Goal: Use online tool/utility: Use online tool/utility

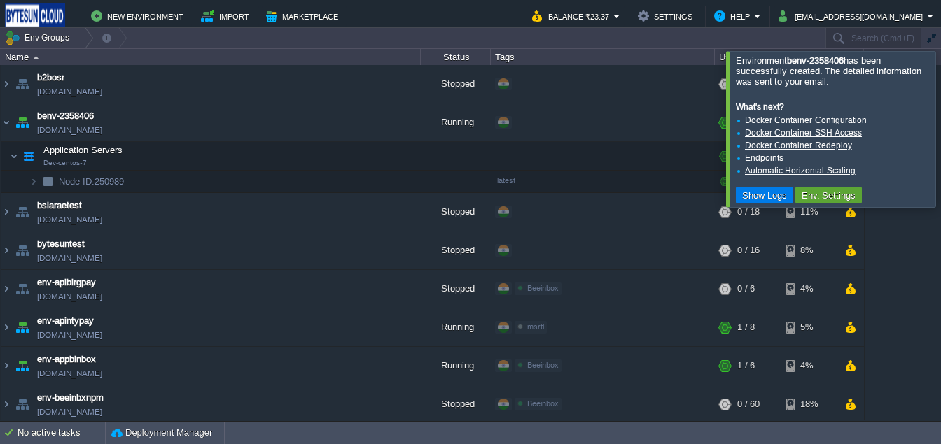
click at [940, 160] on div at bounding box center [957, 128] width 0 height 155
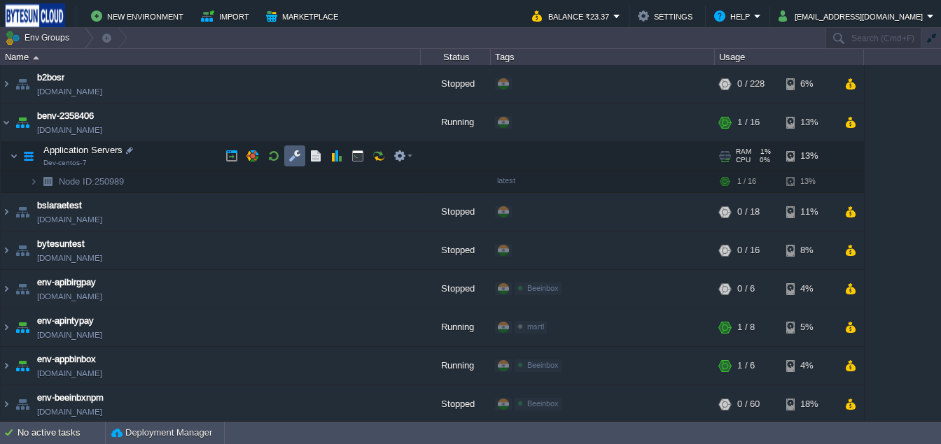
click at [302, 157] on td at bounding box center [294, 156] width 21 height 21
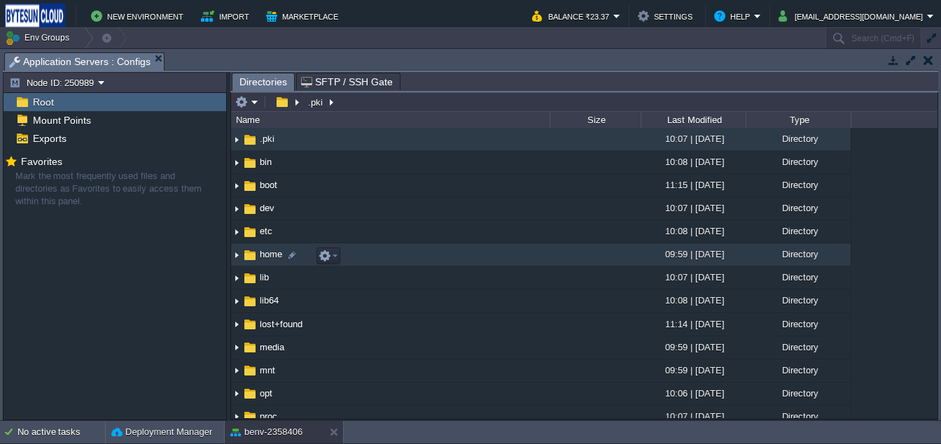
click at [255, 258] on img at bounding box center [249, 255] width 15 height 15
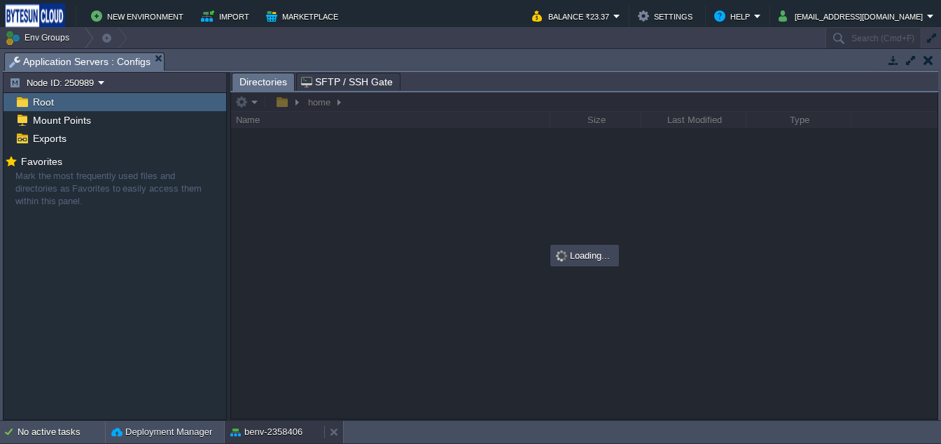
click at [261, 435] on button "benv-2358406" at bounding box center [266, 432] width 72 height 14
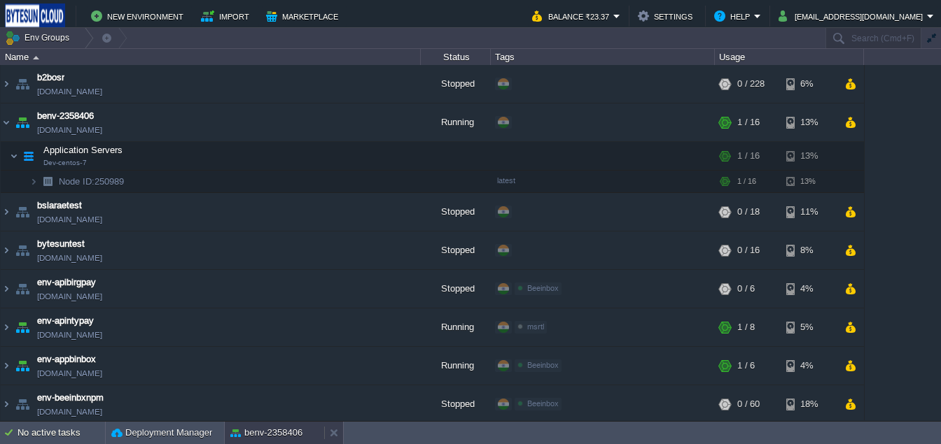
click at [261, 435] on button "benv-2358406" at bounding box center [266, 433] width 72 height 14
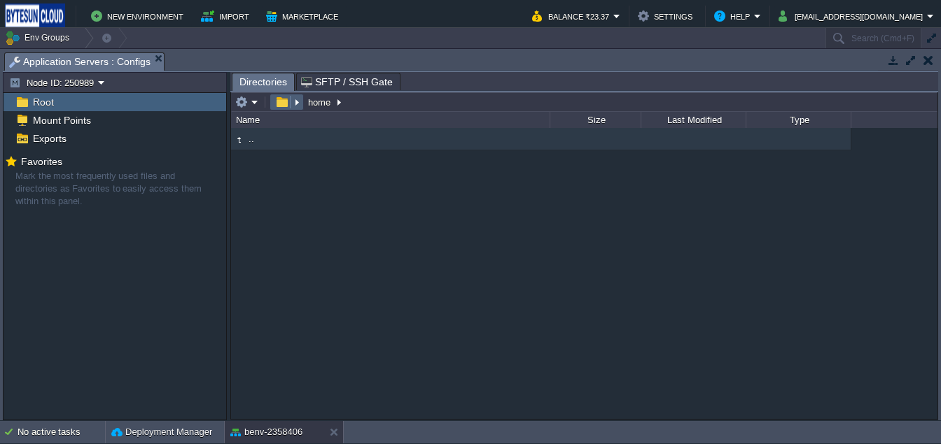
click at [290, 106] on button "button" at bounding box center [282, 102] width 20 height 13
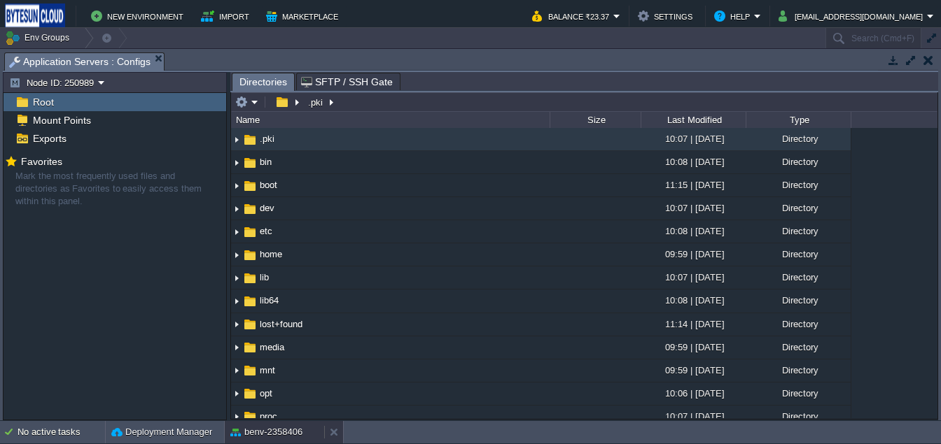
click at [271, 429] on button "benv-2358406" at bounding box center [266, 432] width 72 height 14
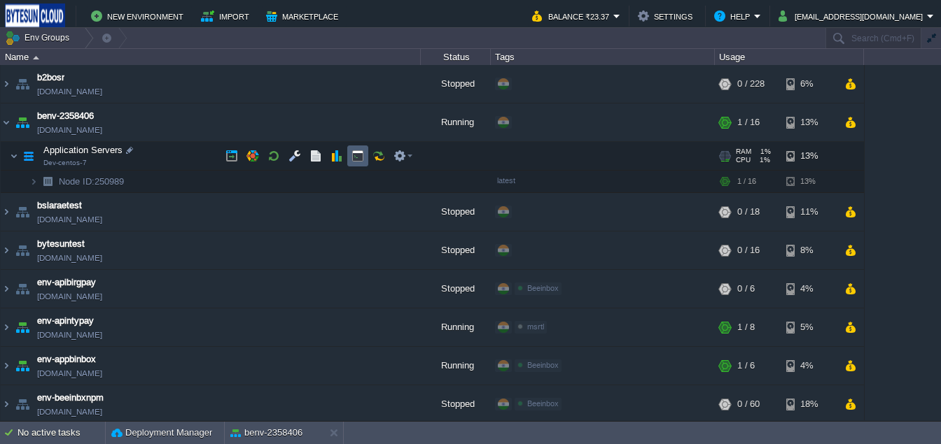
click at [353, 156] on button "button" at bounding box center [357, 156] width 13 height 13
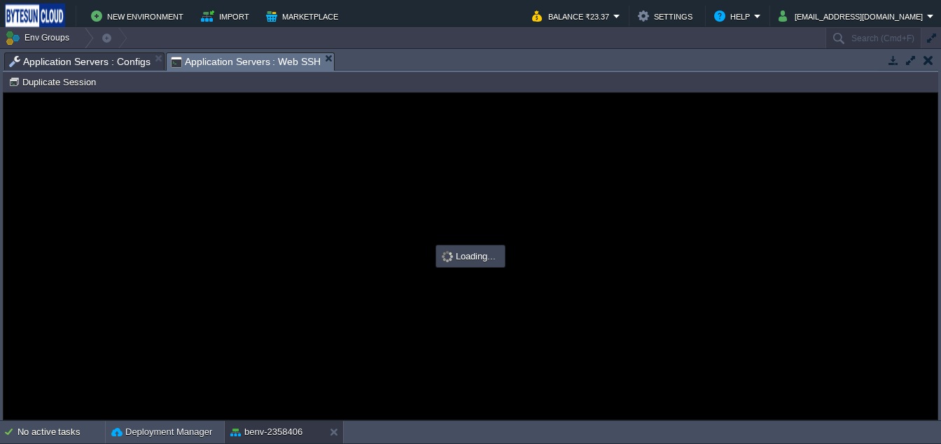
type input "#000000"
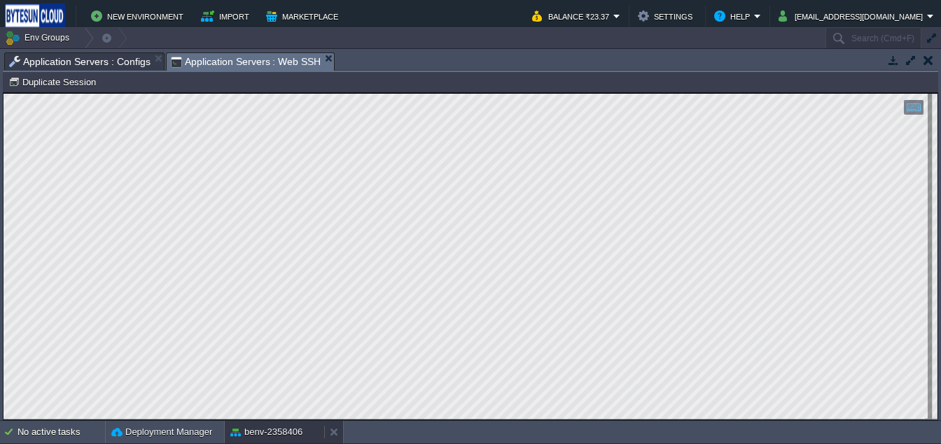
click at [267, 432] on button "benv-2358406" at bounding box center [266, 432] width 72 height 14
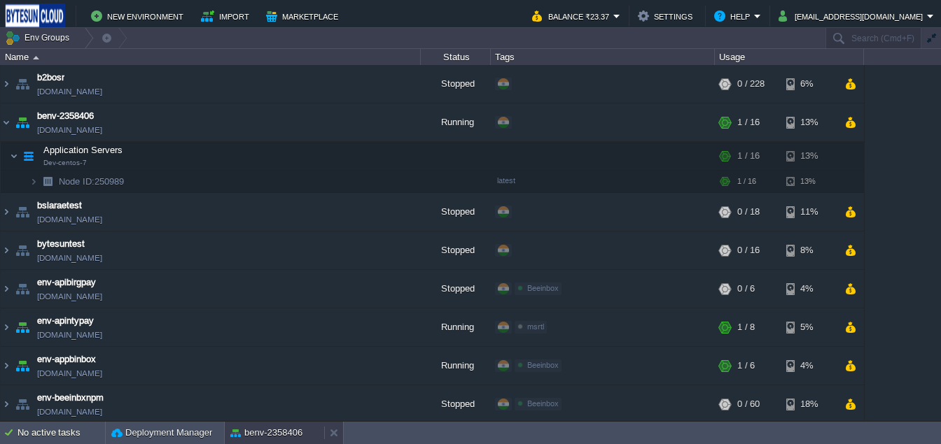
click at [267, 432] on button "benv-2358406" at bounding box center [266, 433] width 72 height 14
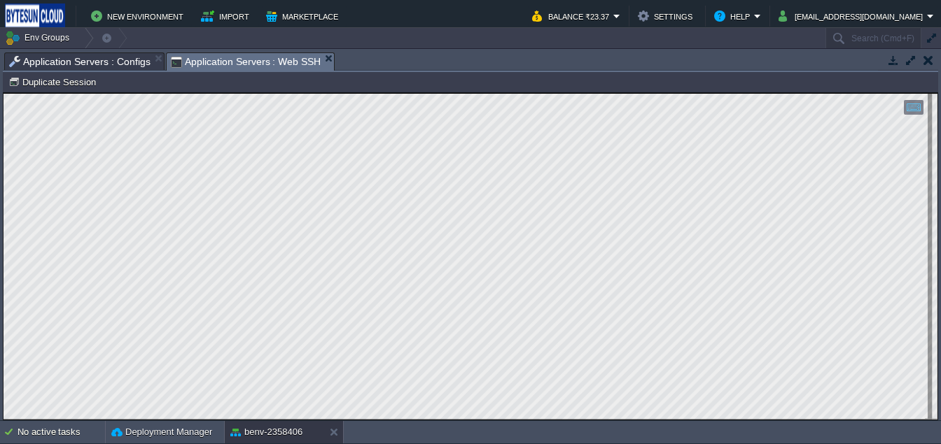
click at [928, 61] on button "button" at bounding box center [928, 60] width 10 height 13
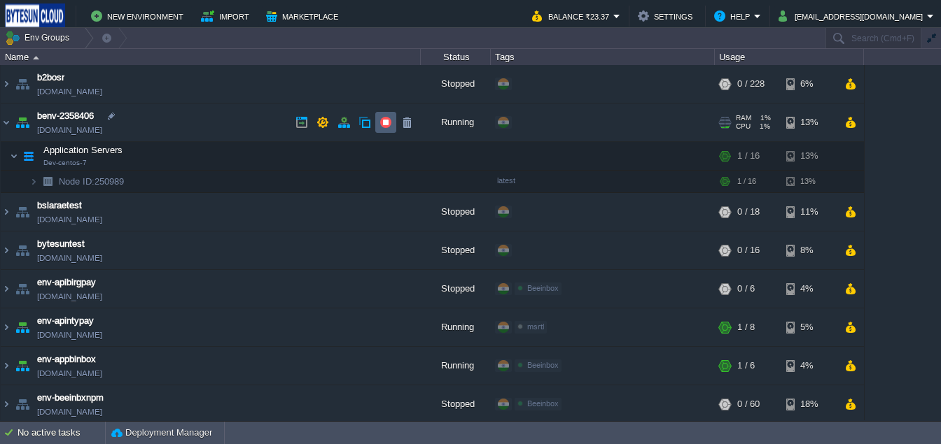
click at [385, 127] on button "button" at bounding box center [385, 122] width 13 height 13
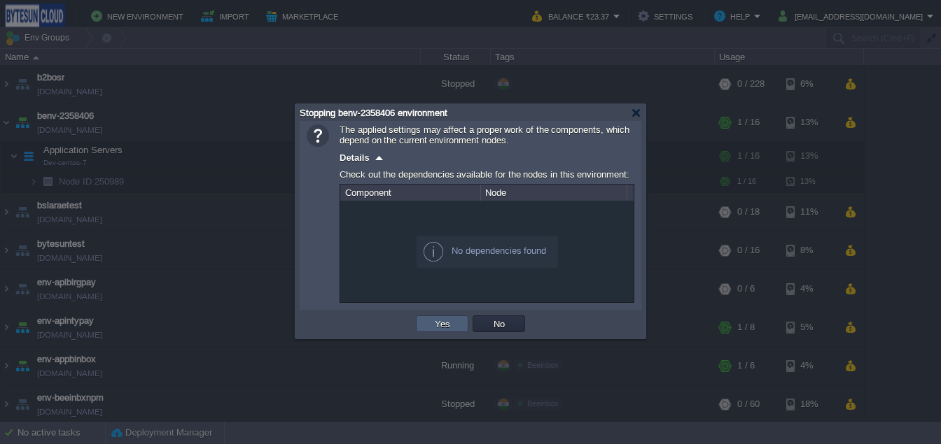
click at [431, 329] on button "Yes" at bounding box center [442, 324] width 24 height 13
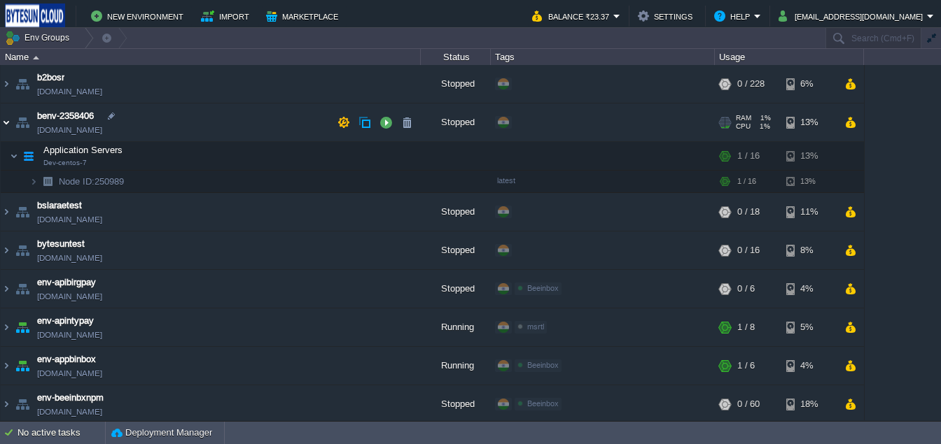
click at [3, 127] on img at bounding box center [6, 123] width 11 height 38
